Goal: Navigation & Orientation: Find specific page/section

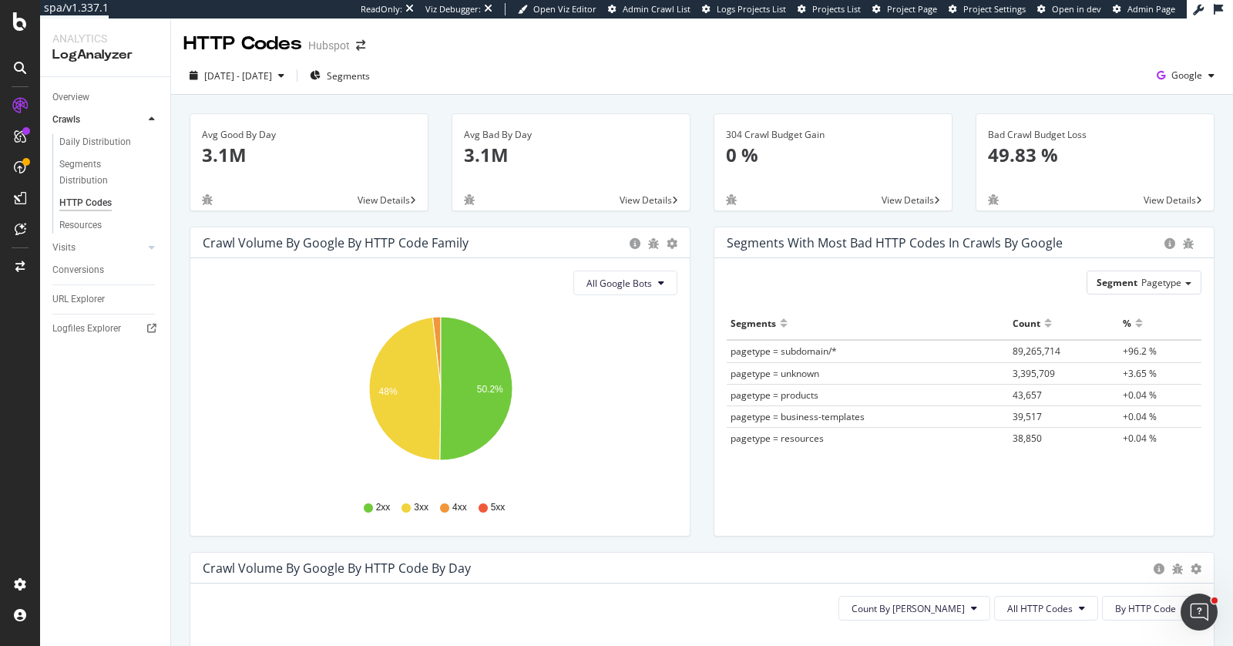
scroll to position [143, 0]
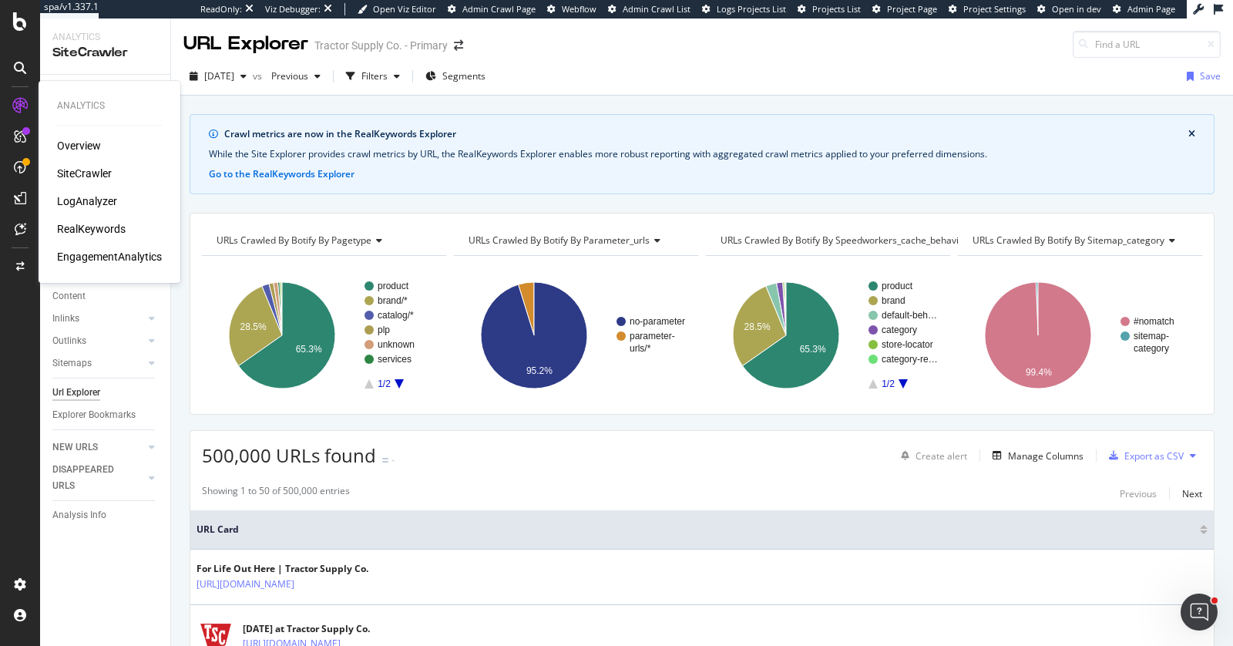
click at [29, 97] on div at bounding box center [20, 105] width 25 height 25
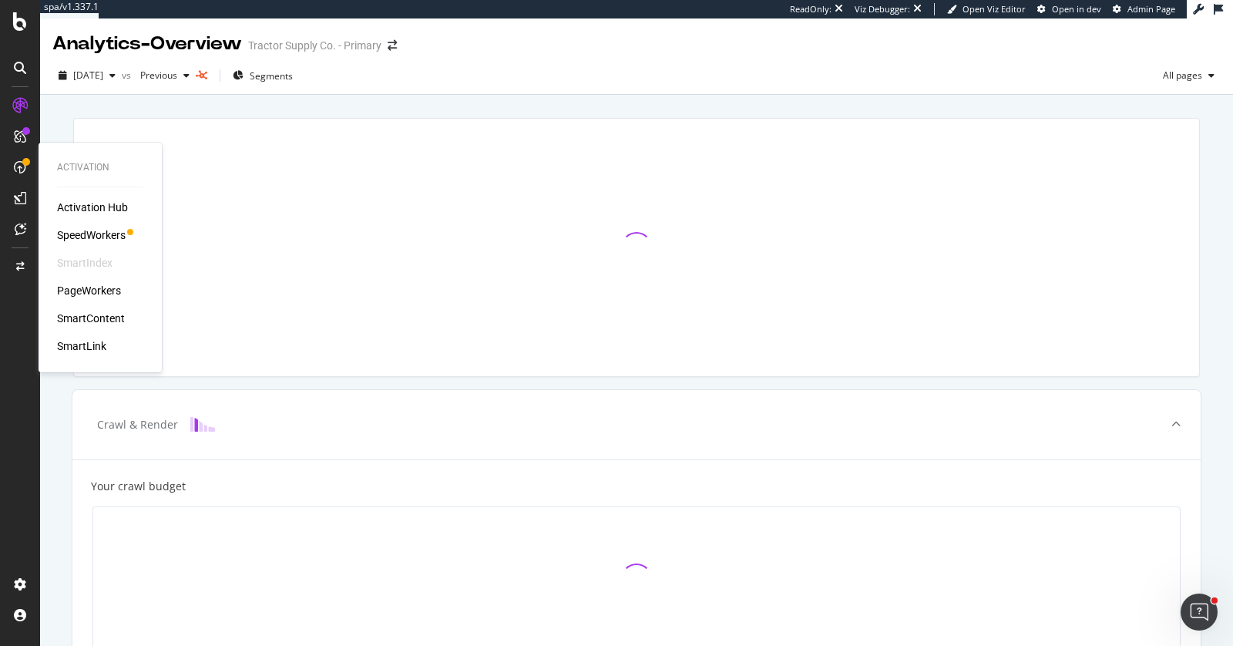
click at [18, 163] on icon at bounding box center [20, 167] width 12 height 12
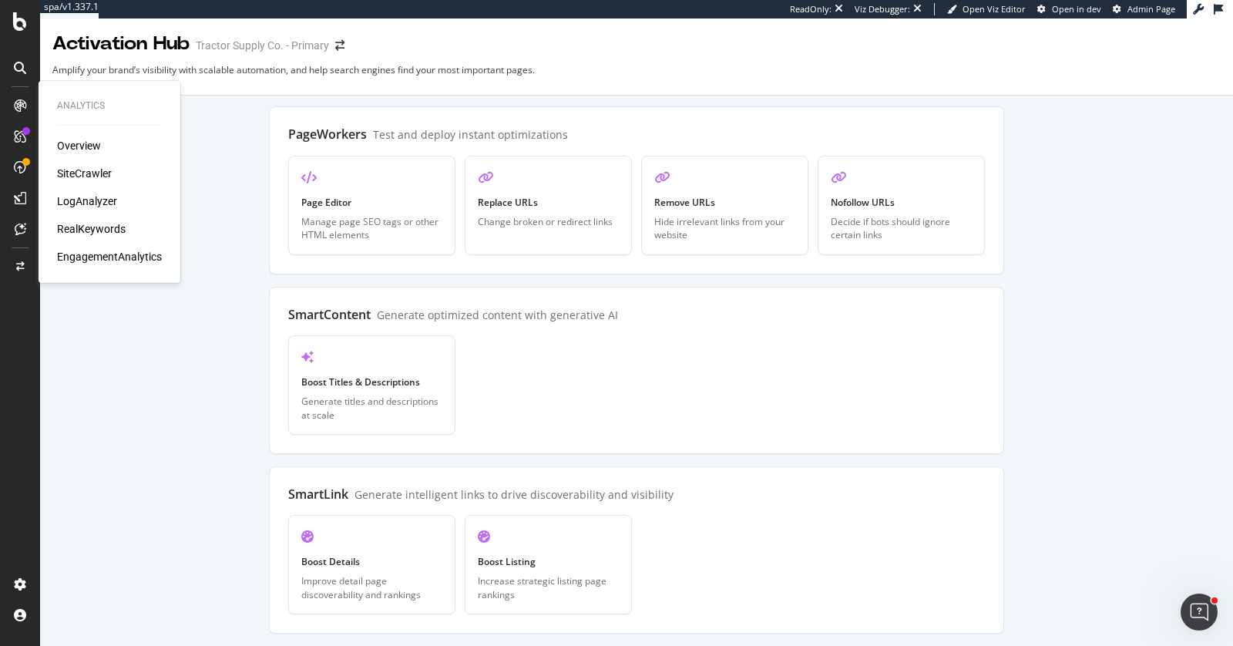
click at [99, 199] on div "LogAnalyzer" at bounding box center [87, 200] width 60 height 15
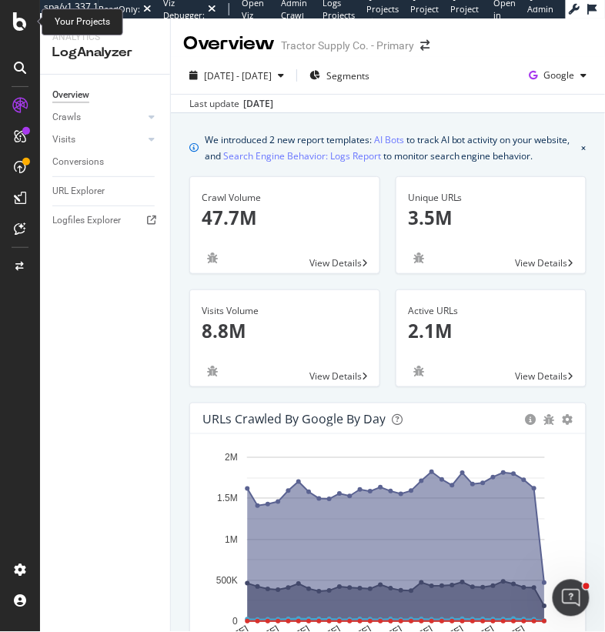
click at [22, 25] on icon at bounding box center [20, 21] width 14 height 18
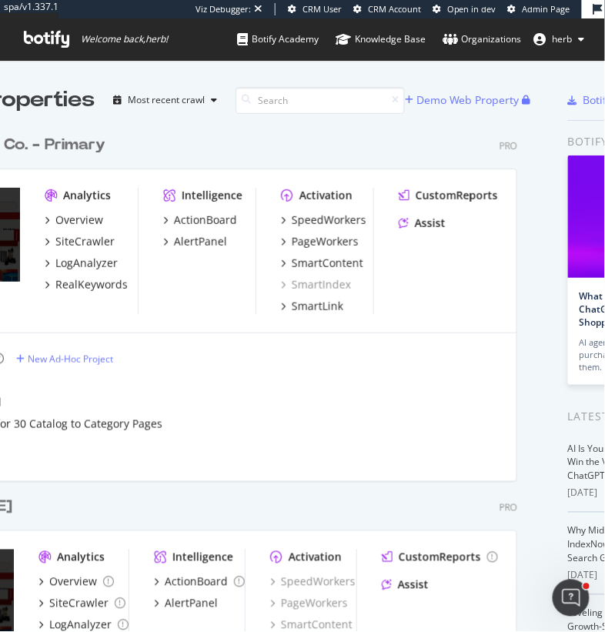
scroll to position [632, 647]
click at [434, 226] on div "Assist" at bounding box center [430, 223] width 31 height 15
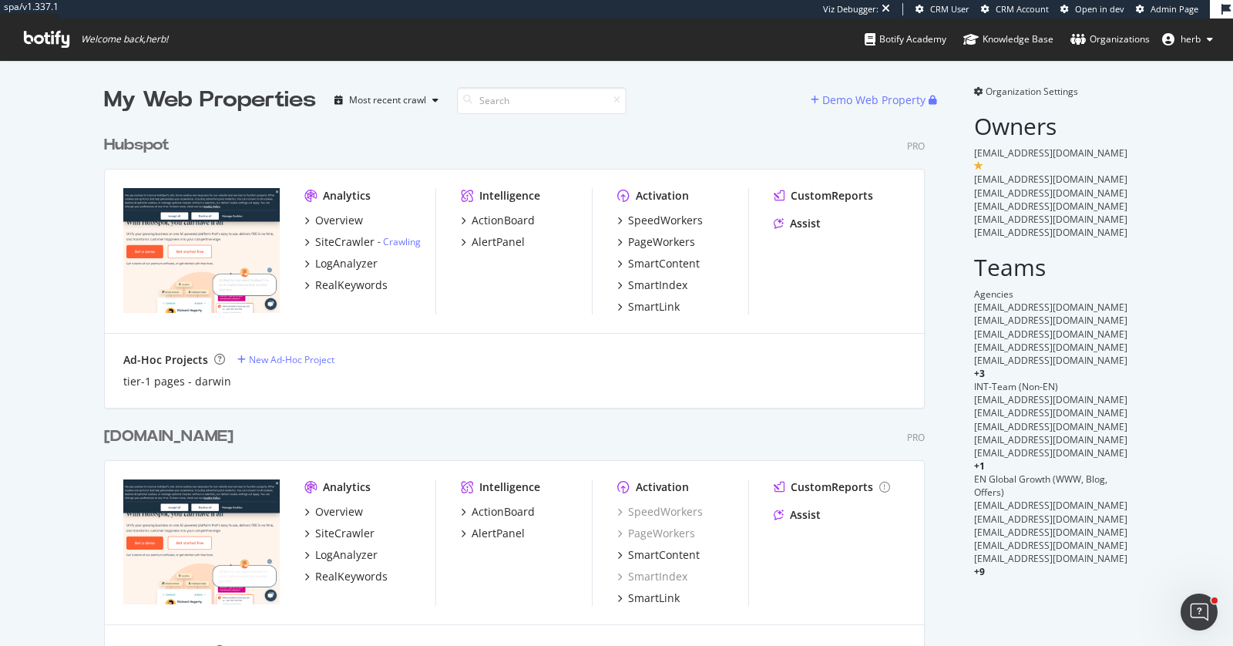
scroll to position [561, 833]
